Goal: Ask a question: Seek information or help from site administrators or community

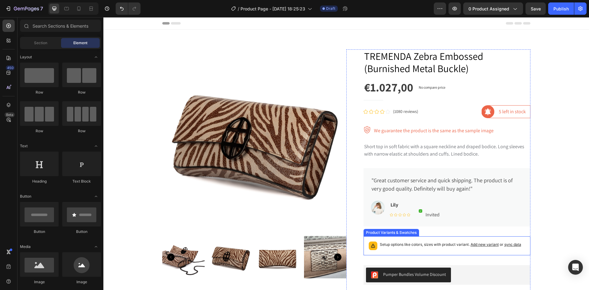
click at [513, 245] on span "sync data" at bounding box center [513, 244] width 17 height 5
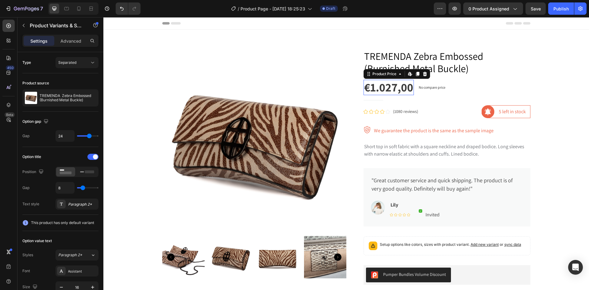
click at [385, 90] on div "€1.027,00" at bounding box center [389, 87] width 50 height 15
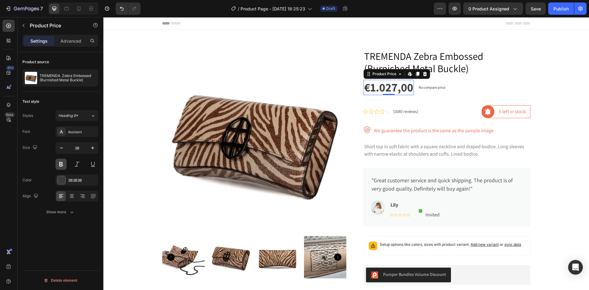
click at [60, 166] on button at bounding box center [61, 164] width 11 height 11
click at [58, 166] on button at bounding box center [61, 164] width 11 height 11
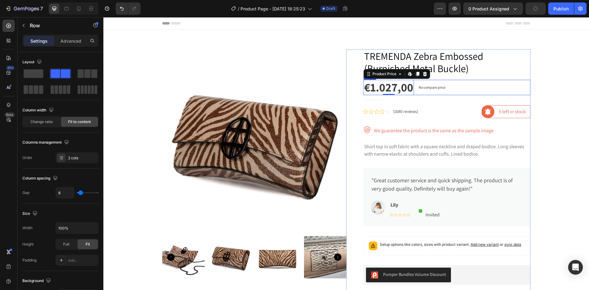
click at [476, 86] on div "€1.027,00 Product Price Edit content in Shopify 0 Product Price Edit content in…" at bounding box center [447, 87] width 167 height 15
click at [493, 64] on h1 "TREMENDA Zebra Embossed (Burnished Metal Buckle)" at bounding box center [447, 61] width 167 height 25
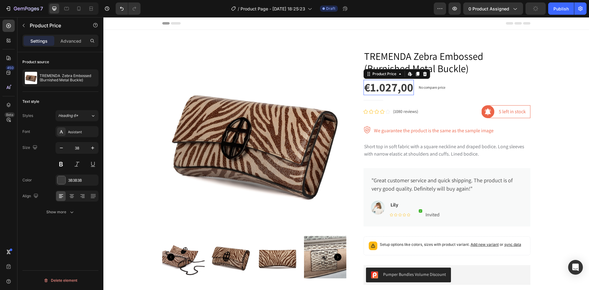
click at [393, 87] on div "€1.027,00" at bounding box center [389, 87] width 50 height 15
click at [407, 89] on div "€1.027,00" at bounding box center [389, 87] width 50 height 15
click at [364, 86] on div "€1.027,00" at bounding box center [389, 87] width 50 height 15
click at [62, 165] on button at bounding box center [61, 164] width 11 height 11
click at [76, 165] on button at bounding box center [77, 164] width 11 height 11
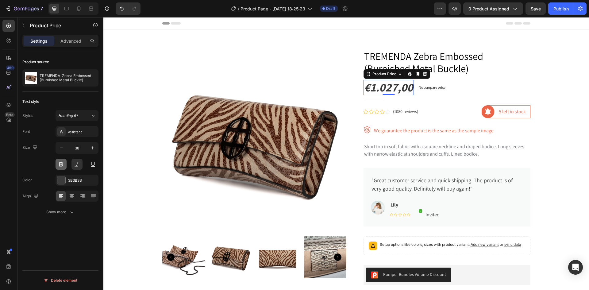
click at [62, 164] on button at bounding box center [61, 164] width 11 height 11
click at [73, 164] on button at bounding box center [77, 164] width 11 height 11
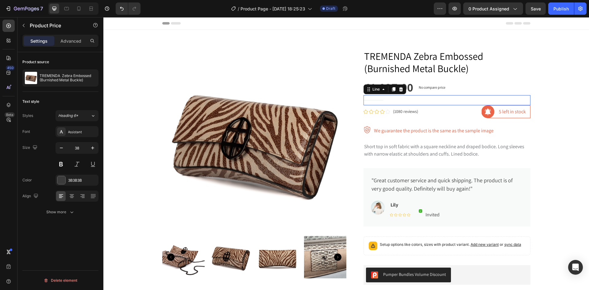
click at [441, 98] on div "Title Line 0" at bounding box center [447, 100] width 167 height 10
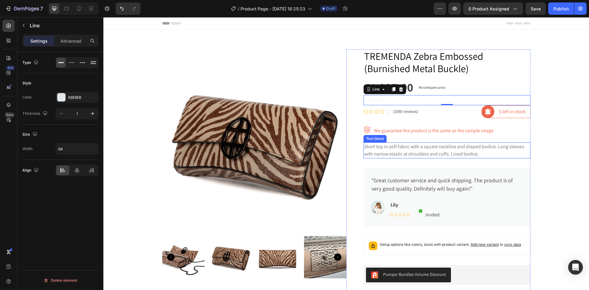
scroll to position [21, 0]
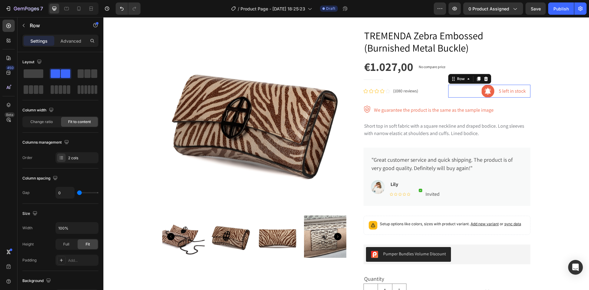
click at [454, 95] on div "Image 5 left in stock Text block Row Row 0" at bounding box center [489, 91] width 82 height 13
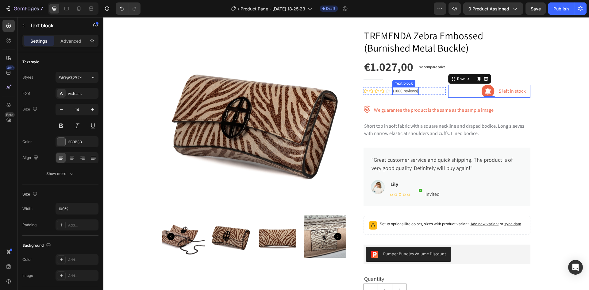
click at [395, 91] on p "(1080 reviews)" at bounding box center [405, 91] width 25 height 6
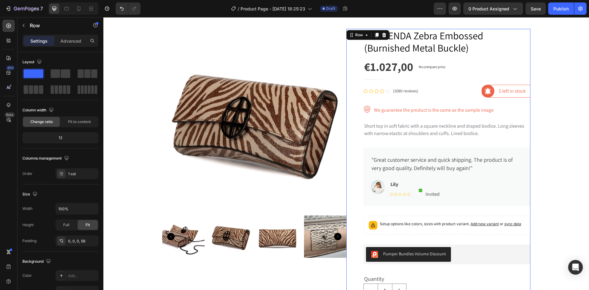
click at [443, 101] on div "TREMENDA Zebra Embossed (Burnished Metal Buckle) Product Title €1.027,00 Produc…" at bounding box center [447, 252] width 167 height 446
click at [512, 106] on div "Image We guarantee the product is the same as the sample image Text block Row 0" at bounding box center [447, 110] width 167 height 9
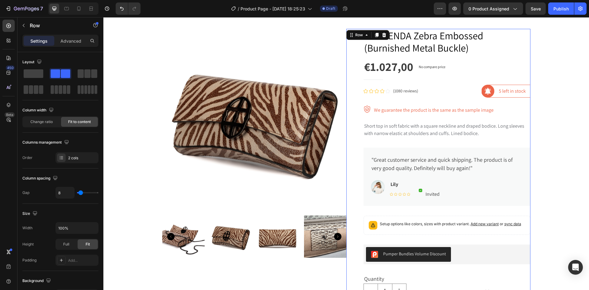
click at [504, 102] on div "TREMENDA Zebra Embossed (Burnished Metal Buckle) Product Title €1.027,00 Produc…" at bounding box center [447, 252] width 167 height 446
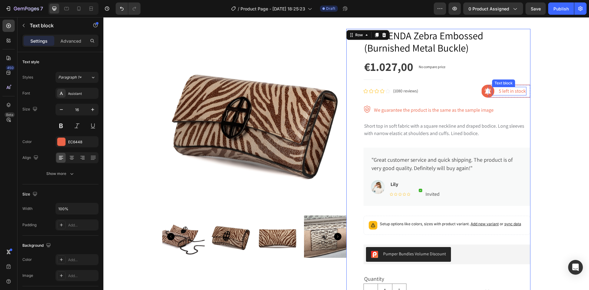
click at [509, 92] on p "5 left in stock" at bounding box center [512, 90] width 27 height 7
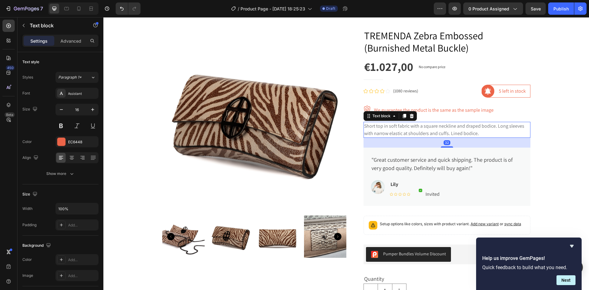
click at [386, 130] on p "Short top in soft fabric with a square neckline and draped bodice. Long sleeves…" at bounding box center [447, 129] width 166 height 15
click at [389, 128] on p "Short top in soft fabric with a square neckline and draped bodice. Long sleeves…" at bounding box center [447, 129] width 166 height 15
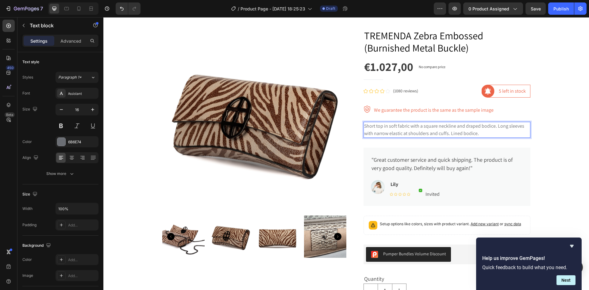
click at [482, 132] on p "Short top in soft fabric with a square neckline and draped bodice. Long sleeves…" at bounding box center [447, 129] width 166 height 15
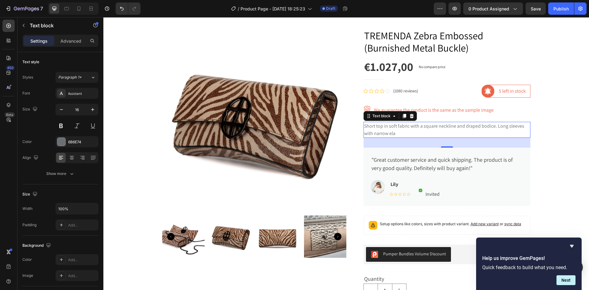
click at [406, 129] on p "Short top in soft fabric with a square neckline and draped bodice. Long sleeves…" at bounding box center [447, 129] width 166 height 15
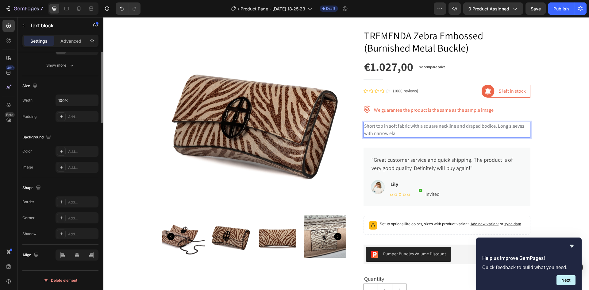
scroll to position [0, 0]
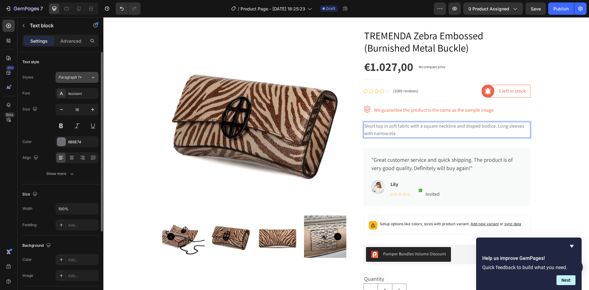
click at [94, 77] on icon at bounding box center [93, 78] width 2 height 2
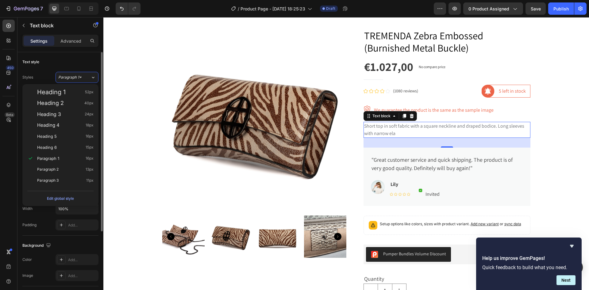
click at [77, 64] on div "Text style" at bounding box center [60, 62] width 76 height 10
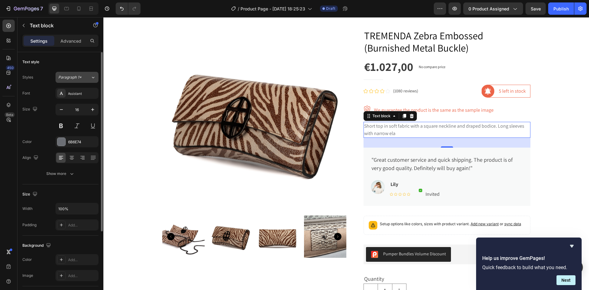
click at [93, 78] on icon at bounding box center [93, 77] width 5 height 6
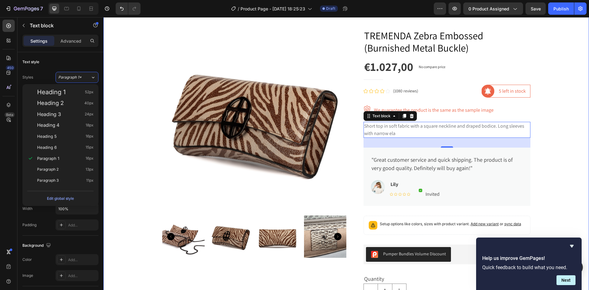
click at [151, 196] on div "Product Images TREMENDA Zebra Embossed (Burnished Metal Buckle) Product Title €…" at bounding box center [346, 249] width 477 height 451
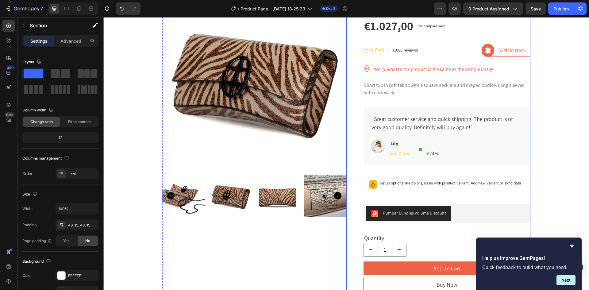
scroll to position [82, 0]
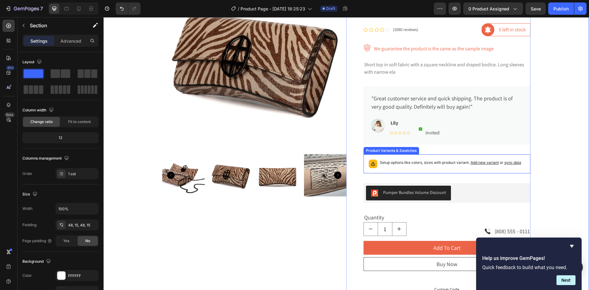
click at [509, 162] on span "sync data" at bounding box center [513, 162] width 17 height 5
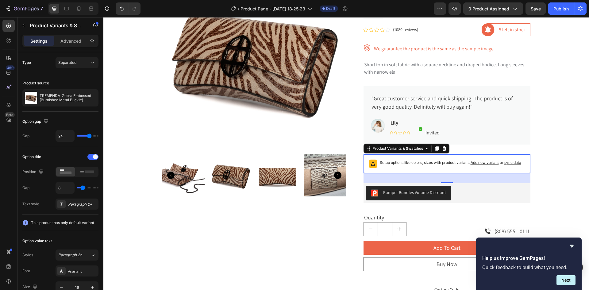
click at [511, 170] on div "Setup options like colors, sizes with product variant. Add new variant or sync …" at bounding box center [446, 164] width 161 height 14
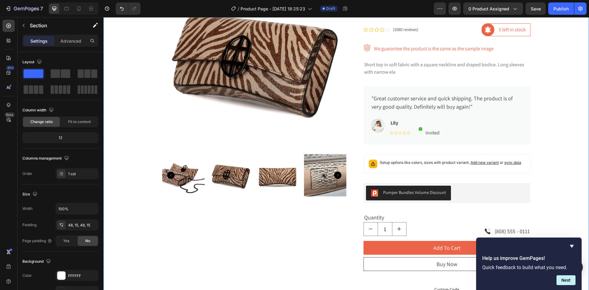
click at [538, 122] on div "Product Images TREMENDA Zebra Embossed (Burnished Metal Buckle) Product Title €…" at bounding box center [346, 188] width 477 height 451
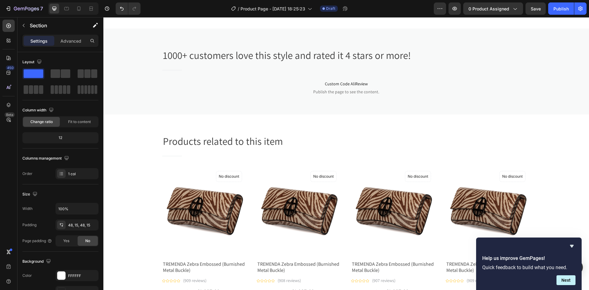
scroll to position [552, 0]
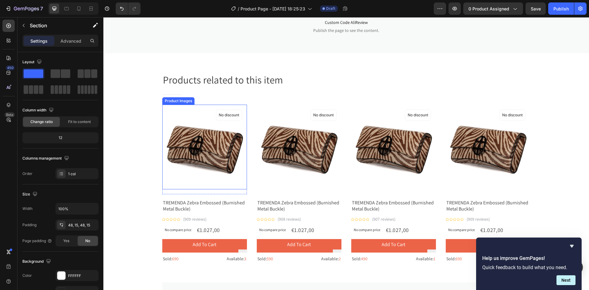
click at [190, 119] on img at bounding box center [204, 147] width 85 height 85
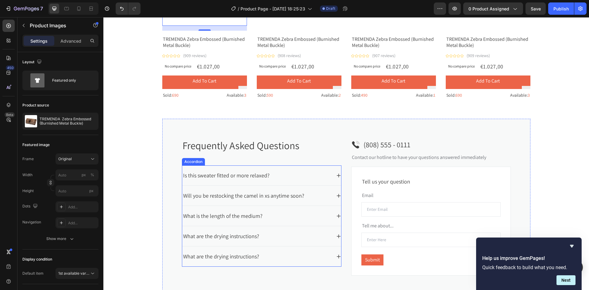
scroll to position [737, 0]
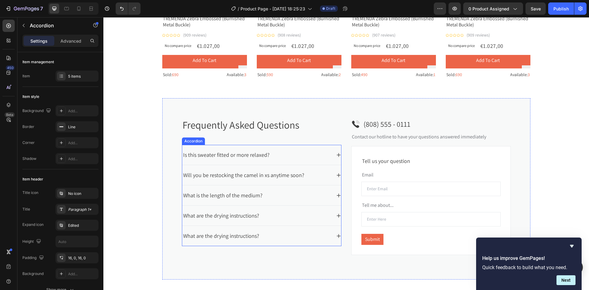
click at [246, 155] on div "Is this sweater fitted or more relaxed?" at bounding box center [226, 155] width 88 height 10
click at [245, 155] on div "Is this sweater fitted or more relaxed?" at bounding box center [226, 155] width 88 height 10
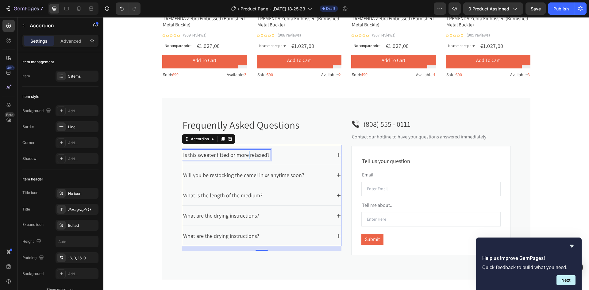
click at [245, 155] on p "Is this sweater fitted or more relaxed?" at bounding box center [226, 155] width 87 height 8
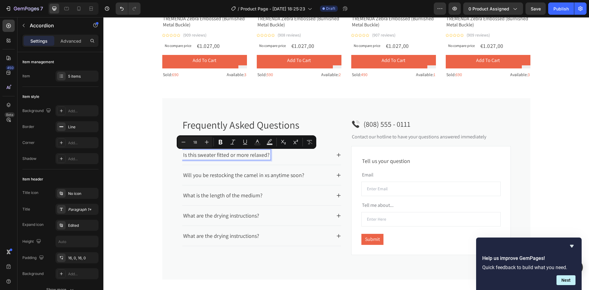
click at [253, 158] on p "Is this sweater fitted or more relaxed?" at bounding box center [226, 155] width 87 height 8
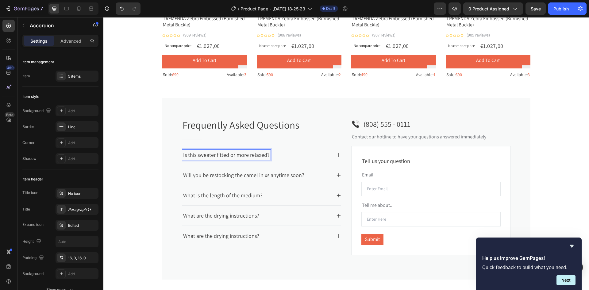
click at [230, 158] on p "Is this sweater fitted or more relaxed?" at bounding box center [226, 155] width 87 height 8
click at [227, 156] on p "Is this sweater fitted or more relaxed?" at bounding box center [226, 155] width 87 height 8
click at [212, 154] on p "Is this sweater fitted or more relaxed?" at bounding box center [226, 155] width 87 height 8
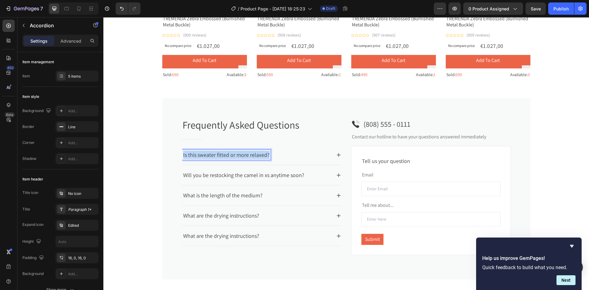
click at [212, 154] on p "Is this sweater fitted or more relaxed?" at bounding box center [226, 155] width 87 height 8
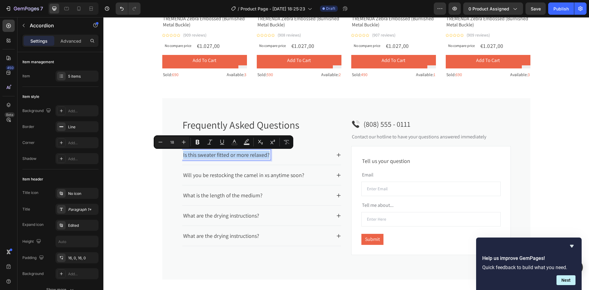
click at [212, 154] on p "Is this sweater fitted or more relaxed?" at bounding box center [226, 155] width 87 height 8
click at [213, 154] on p "Is this sweater fitted or more relaxed?" at bounding box center [226, 155] width 87 height 8
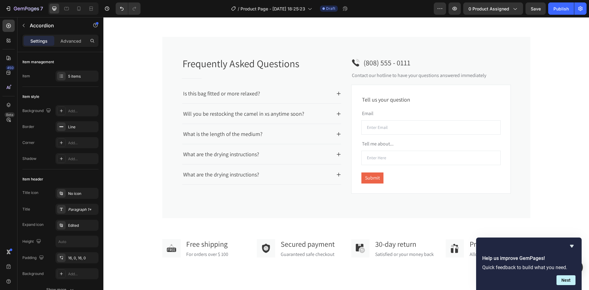
scroll to position [777, 0]
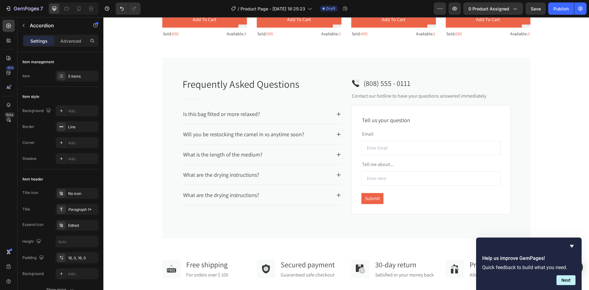
click at [253, 116] on p "Is this bag fitted or more relaxed?" at bounding box center [221, 114] width 77 height 8
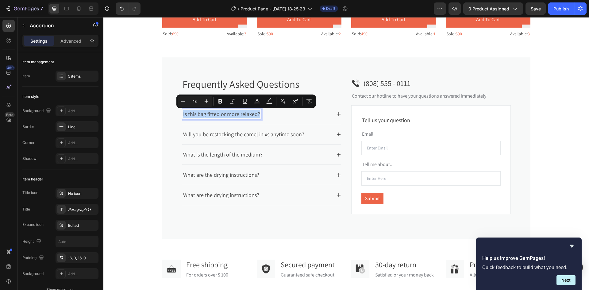
click at [253, 116] on p "Is this bag fitted or more relaxed?" at bounding box center [221, 114] width 77 height 8
click at [248, 114] on p "Is this bag fitted or more relaxed?" at bounding box center [221, 114] width 77 height 8
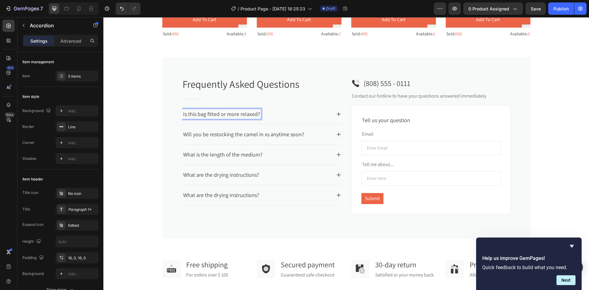
click at [249, 114] on p "Is this bag fitted or more relaxed?" at bounding box center [221, 114] width 77 height 8
click at [222, 113] on p "Is this bag fitted or more relaxed?" at bounding box center [221, 114] width 77 height 8
click at [219, 112] on p "Is this bag fitted or more relaxed?" at bounding box center [221, 114] width 77 height 8
click at [258, 115] on p "Is this bag leather or more relaxed?" at bounding box center [223, 114] width 81 height 8
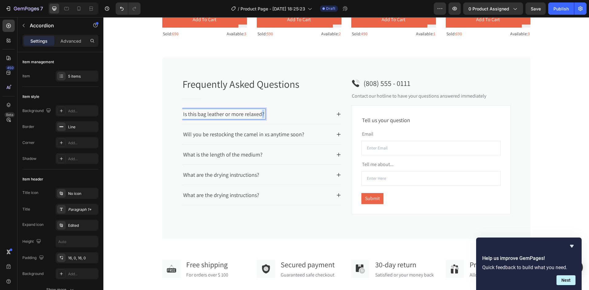
click at [258, 115] on p "Is this bag leather or more relaxed?" at bounding box center [223, 114] width 81 height 8
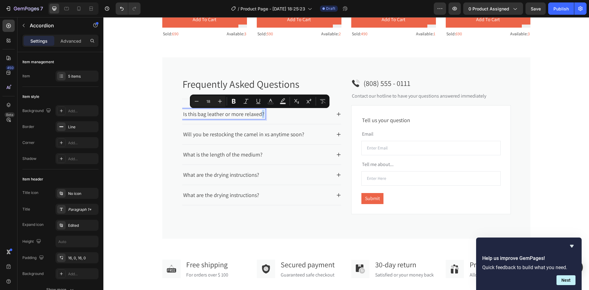
click at [257, 115] on p "Is this bag leather or more relaxed?" at bounding box center [223, 114] width 81 height 8
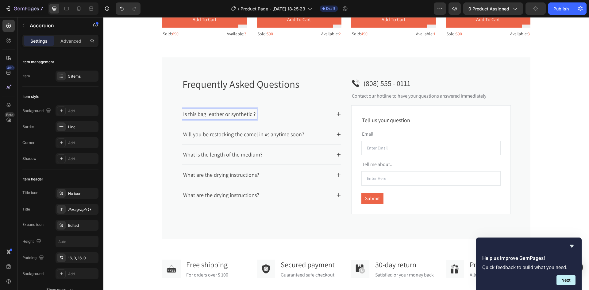
click at [293, 140] on div "Will you be restocking the camel in xs anytime soon?" at bounding box center [261, 134] width 159 height 20
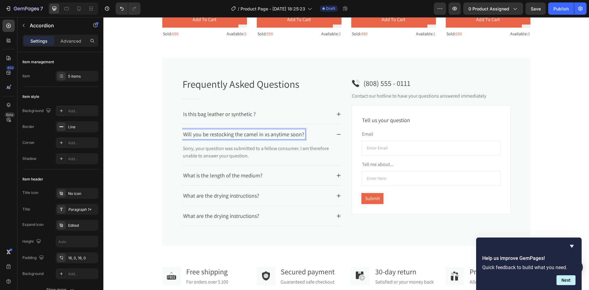
click at [291, 133] on p "Will you be restocking the camel in xs anytime soon?" at bounding box center [243, 134] width 121 height 8
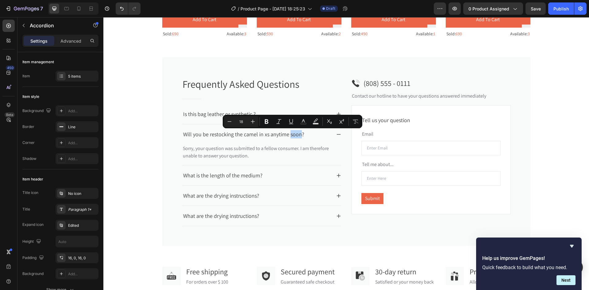
click at [278, 161] on div "Sorry, your question was submitted to a fellow consumer. I am therefore unable …" at bounding box center [261, 154] width 159 height 21
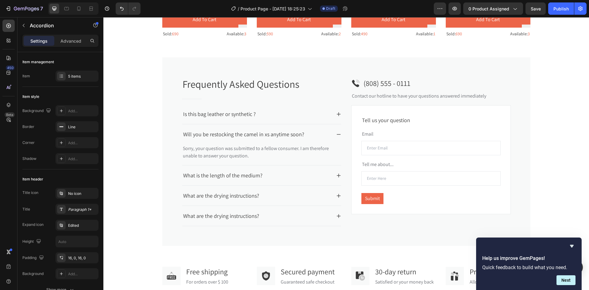
click at [267, 136] on p "Will you be restocking the camel in xs anytime soon?" at bounding box center [243, 134] width 121 height 8
click at [234, 175] on p "What is the length of the medium?" at bounding box center [222, 175] width 79 height 8
click at [271, 114] on div "Is this bag leather or synthetic ?" at bounding box center [256, 114] width 149 height 10
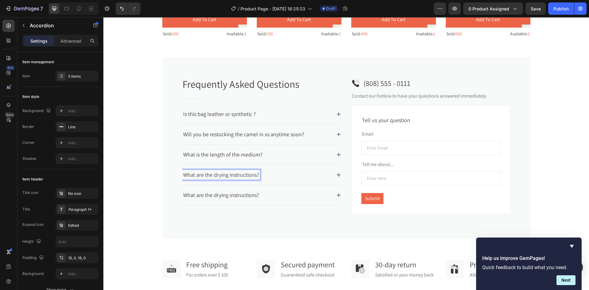
click at [222, 176] on p "What are the drying instructions?" at bounding box center [221, 175] width 76 height 8
click at [314, 175] on div "What are the cleaning instructions?" at bounding box center [256, 175] width 149 height 10
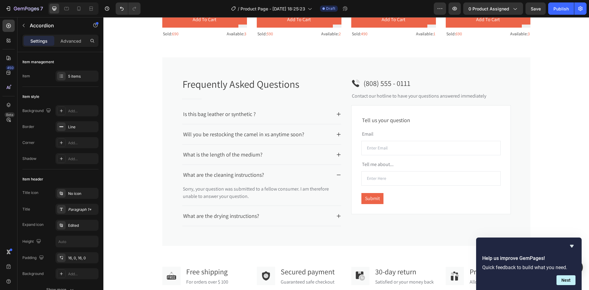
click at [285, 213] on div "What are the drying instructions?" at bounding box center [256, 216] width 149 height 10
click at [273, 192] on div "What are the drying instructions?" at bounding box center [256, 195] width 149 height 10
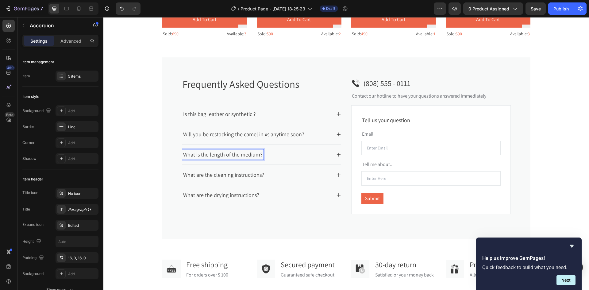
click at [257, 156] on p "What is the length of the medium?" at bounding box center [222, 154] width 79 height 8
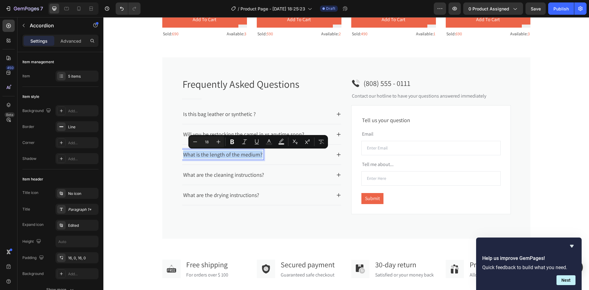
click at [257, 156] on p "What is the length of the medium?" at bounding box center [222, 154] width 79 height 8
click at [255, 154] on p "What is the length of the medium?" at bounding box center [222, 154] width 79 height 8
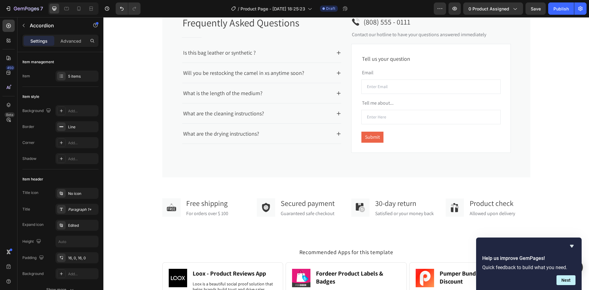
scroll to position [757, 0]
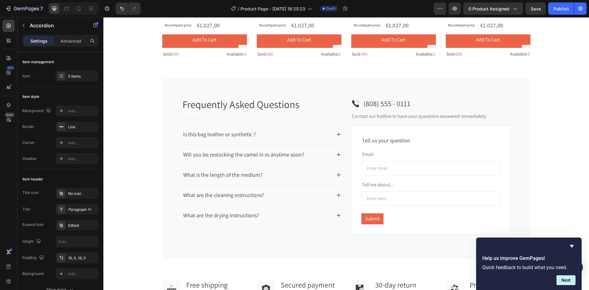
click at [296, 155] on p "Will you be restocking the camel in xs anytime soon?" at bounding box center [243, 154] width 121 height 8
click at [297, 156] on p "Will you be restocking the camel in xs anytime soon?" at bounding box center [243, 154] width 121 height 8
click at [293, 175] on div "What is the length of the medium?" at bounding box center [256, 175] width 149 height 10
click at [272, 174] on div "What is the length of the medium?" at bounding box center [256, 175] width 149 height 10
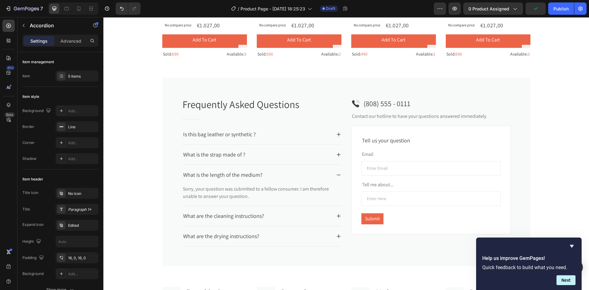
click at [272, 174] on div "What is the length of the medium?" at bounding box center [256, 175] width 149 height 10
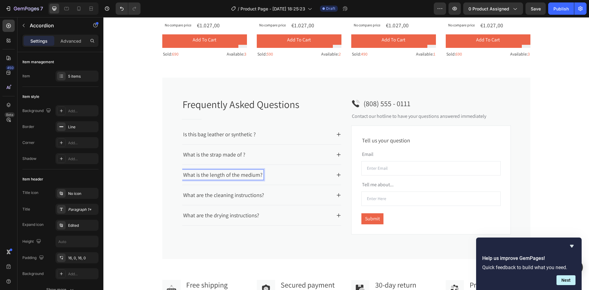
click at [253, 176] on p "What is the length of the medium?" at bounding box center [222, 175] width 79 height 8
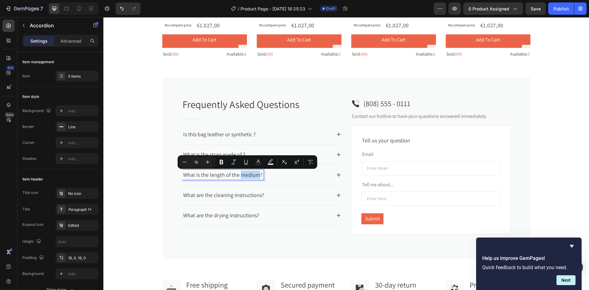
click at [254, 176] on p "What is the length of the medium?" at bounding box center [222, 175] width 79 height 8
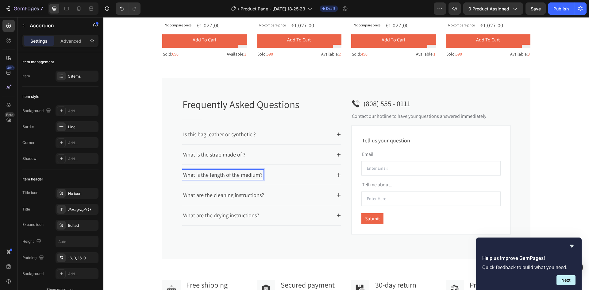
click at [256, 176] on p "What is the length of the medium?" at bounding box center [222, 175] width 79 height 8
click at [275, 189] on div "What are the cleaning instructions?" at bounding box center [261, 195] width 159 height 20
click at [245, 195] on p "What are the cleaning instructions?" at bounding box center [223, 195] width 81 height 8
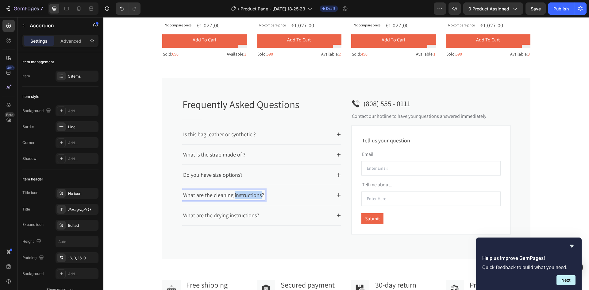
click at [245, 195] on p "What are the cleaning instructions?" at bounding box center [223, 195] width 81 height 8
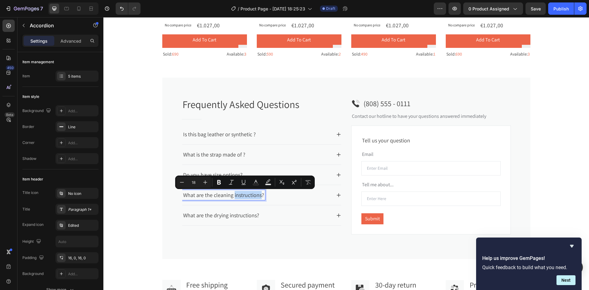
click at [238, 195] on p "What are the cleaning instructions?" at bounding box center [223, 195] width 81 height 8
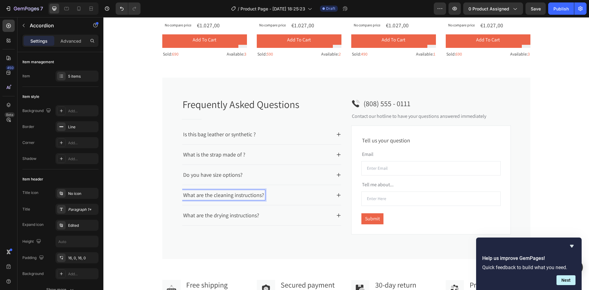
click at [231, 194] on p "What are the cleaning instructions?" at bounding box center [223, 195] width 81 height 8
click at [264, 215] on div "What are the drying instructions?" at bounding box center [256, 215] width 149 height 10
click at [270, 217] on div "What are the drying instructions?" at bounding box center [256, 215] width 149 height 10
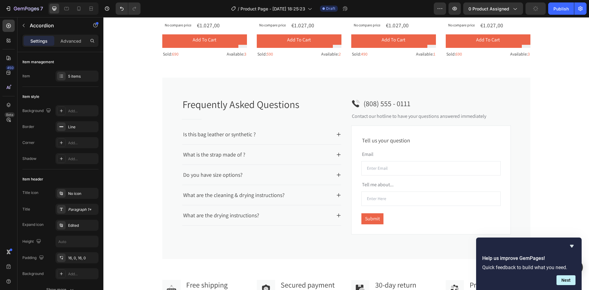
click at [270, 217] on div "What are the drying instructions?" at bounding box center [256, 215] width 149 height 10
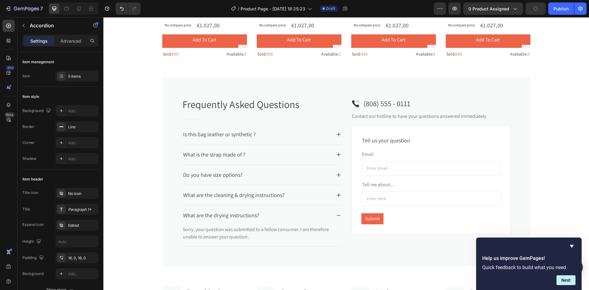
click at [253, 216] on p "What are the drying instructions?" at bounding box center [221, 215] width 76 height 8
click at [242, 215] on p "What are the drying instructions?" at bounding box center [221, 215] width 76 height 8
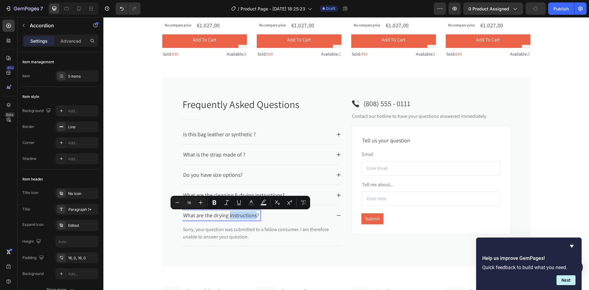
click at [275, 216] on div "What are the drying instructions?" at bounding box center [256, 215] width 149 height 10
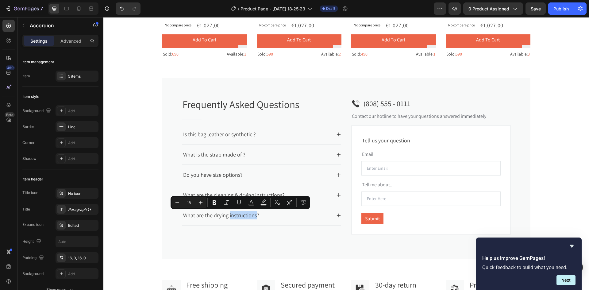
click at [245, 213] on p "What are the drying instructions?" at bounding box center [221, 215] width 76 height 8
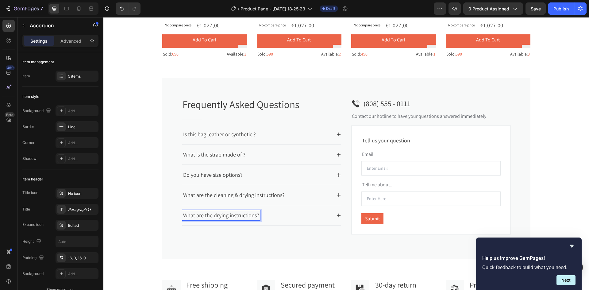
click at [253, 216] on p "What are the drying instructions?" at bounding box center [221, 215] width 76 height 8
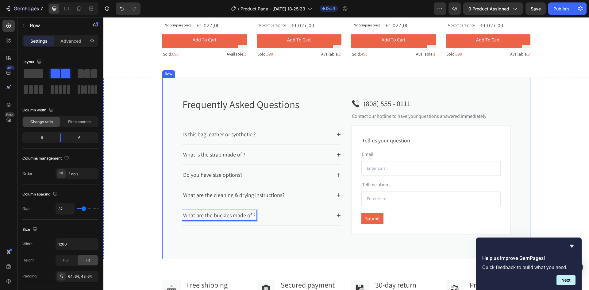
click at [252, 241] on div "Frequently Asked Questions Heading Title Line Is this bag leather or synthetic …" at bounding box center [262, 170] width 160 height 147
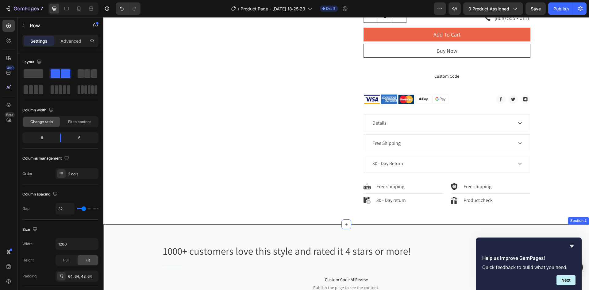
scroll to position [275, 0]
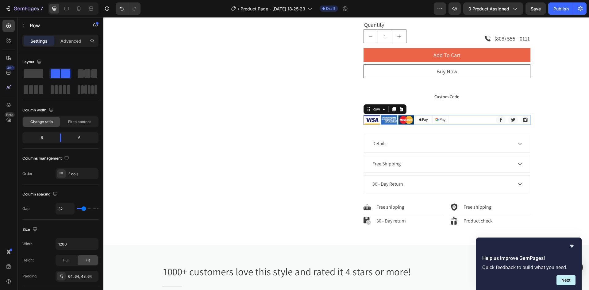
click at [459, 119] on div "Image Image Image Image Image Icon List Hoz Image Image Image Icon List Hoz Row…" at bounding box center [447, 120] width 167 height 10
click at [447, 120] on div "Image Image Image Image Image" at bounding box center [410, 120] width 92 height 10
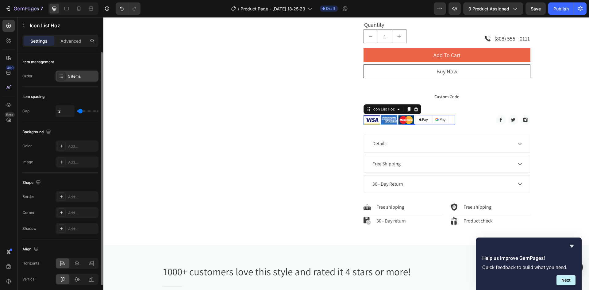
click at [63, 76] on icon at bounding box center [61, 76] width 5 height 5
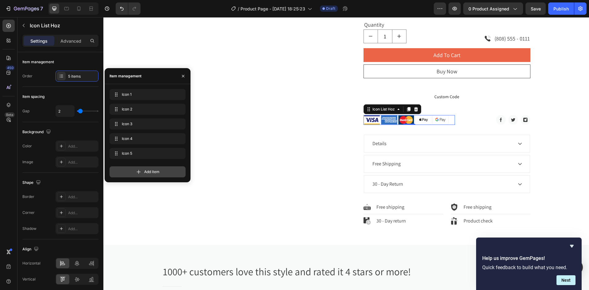
click at [139, 172] on icon at bounding box center [139, 172] width 4 height 4
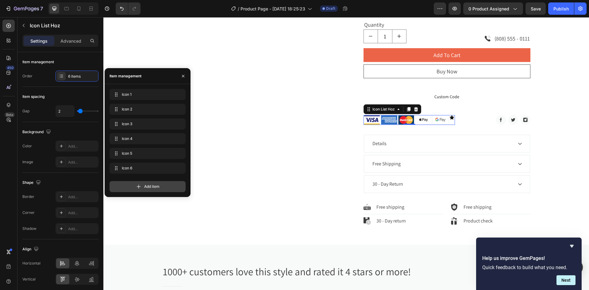
click at [138, 187] on icon at bounding box center [139, 187] width 6 height 6
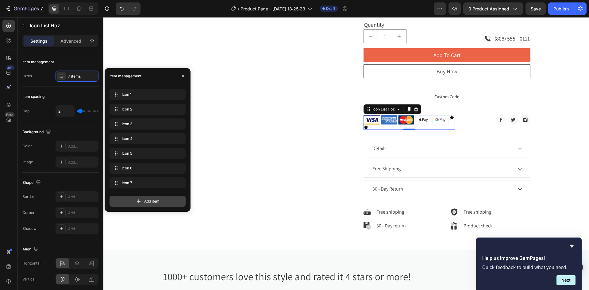
click at [140, 202] on icon at bounding box center [139, 201] width 6 height 6
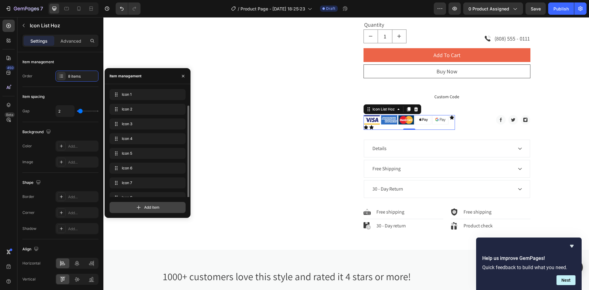
scroll to position [9, 0]
click at [138, 207] on icon at bounding box center [139, 207] width 6 height 6
click at [139, 207] on icon at bounding box center [139, 207] width 6 height 6
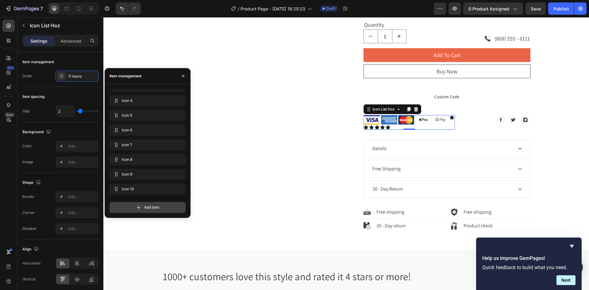
scroll to position [53, 0]
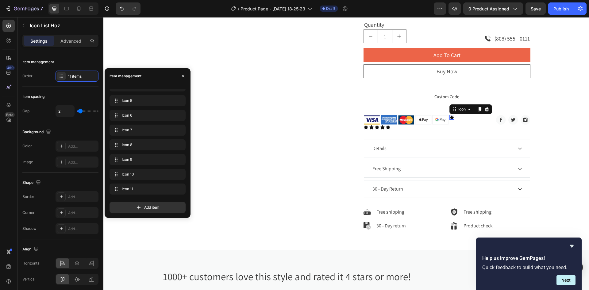
click at [450, 118] on div "Icon 0" at bounding box center [452, 117] width 5 height 5
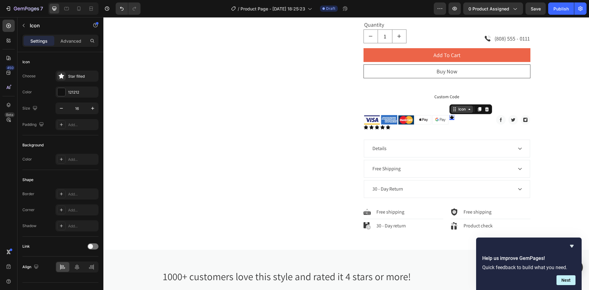
click at [460, 109] on div "Icon" at bounding box center [462, 109] width 10 height 0
click at [477, 109] on icon at bounding box center [479, 109] width 5 height 5
click at [478, 114] on icon at bounding box center [479, 114] width 3 height 4
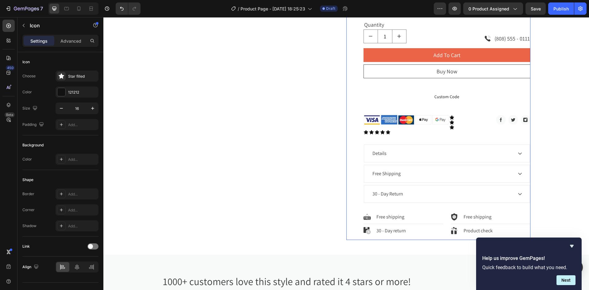
click at [471, 106] on div "TREMENDA Zebra Embossed (Burnished Metal Buckle) Product Title €1.027,00 Produc…" at bounding box center [447, 7] width 167 height 465
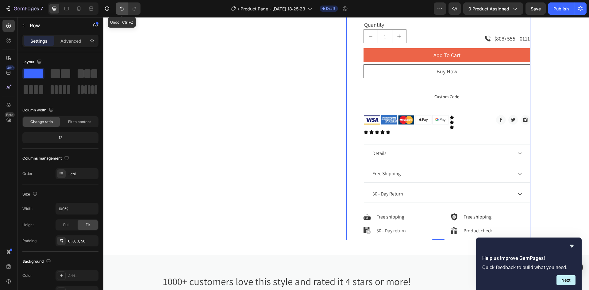
click at [123, 9] on icon "Undo/Redo" at bounding box center [122, 9] width 4 height 4
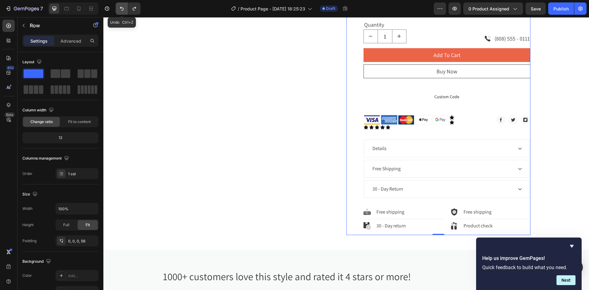
click at [123, 9] on icon "Undo/Redo" at bounding box center [122, 9] width 4 height 4
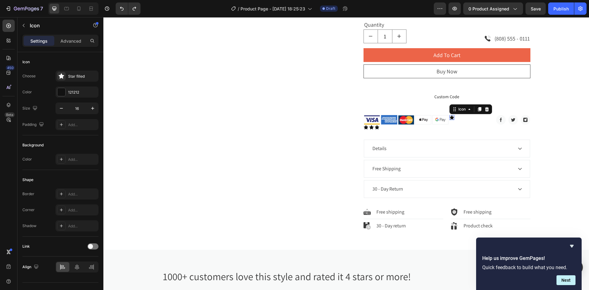
click at [450, 119] on div "Icon 0" at bounding box center [452, 117] width 5 height 5
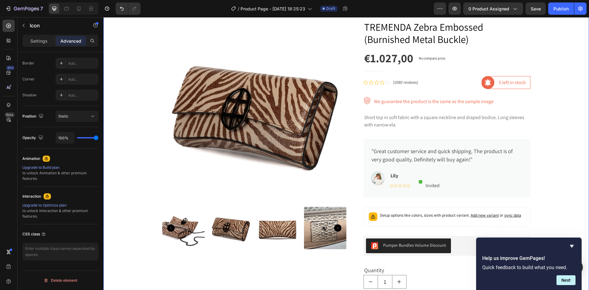
scroll to position [9, 0]
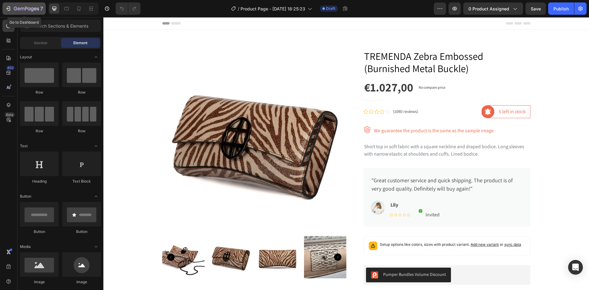
click at [9, 9] on icon "button" at bounding box center [7, 9] width 3 height 2
